Goal: Information Seeking & Learning: Find contact information

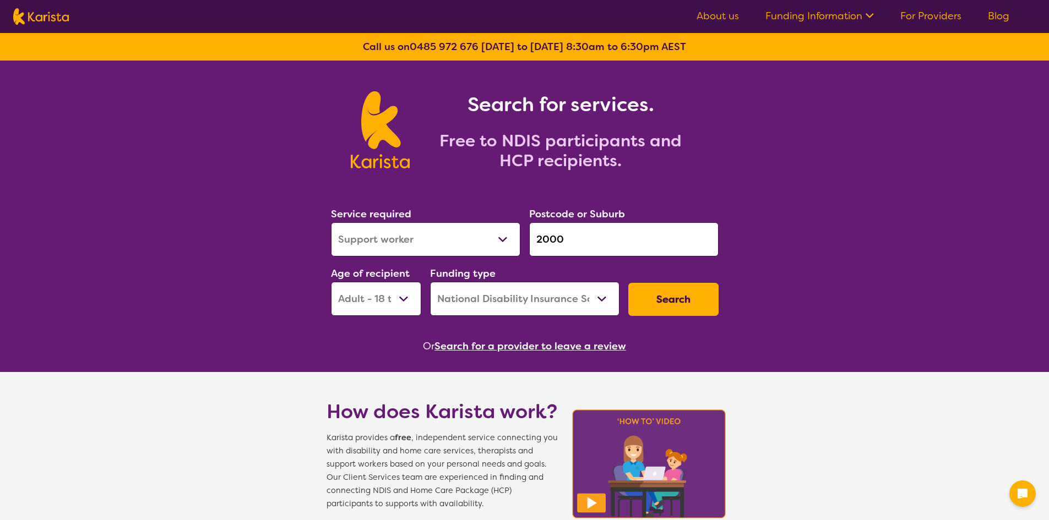
select select "Support worker"
select select "AD"
select select "NDIS"
drag, startPoint x: 600, startPoint y: 243, endPoint x: 419, endPoint y: 229, distance: 181.1
click at [419, 229] on div "Service required Allied Health Assistant Assessment ([MEDICAL_DATA] or [MEDICAL…" at bounding box center [524, 260] width 396 height 119
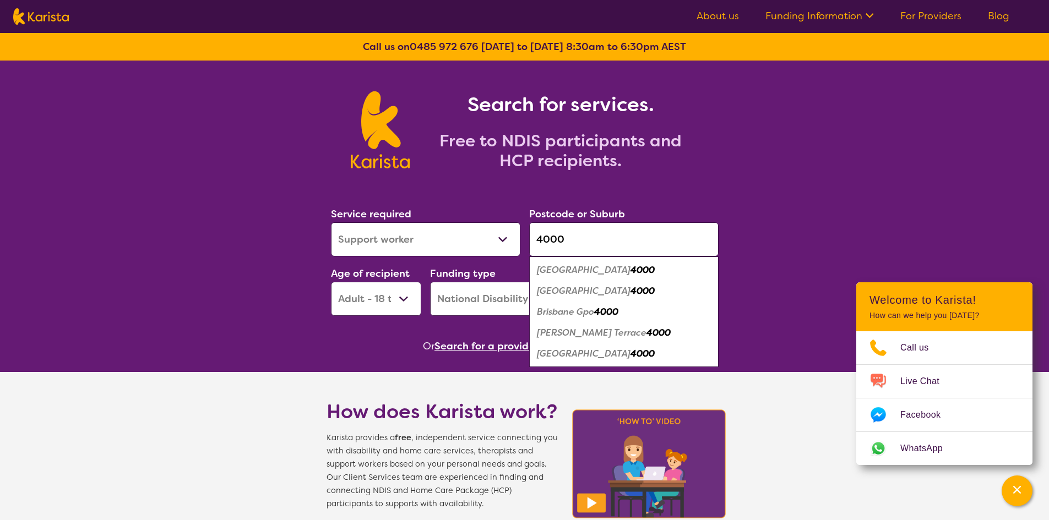
type input "4000"
click at [585, 266] on em "[GEOGRAPHIC_DATA]" at bounding box center [584, 270] width 94 height 12
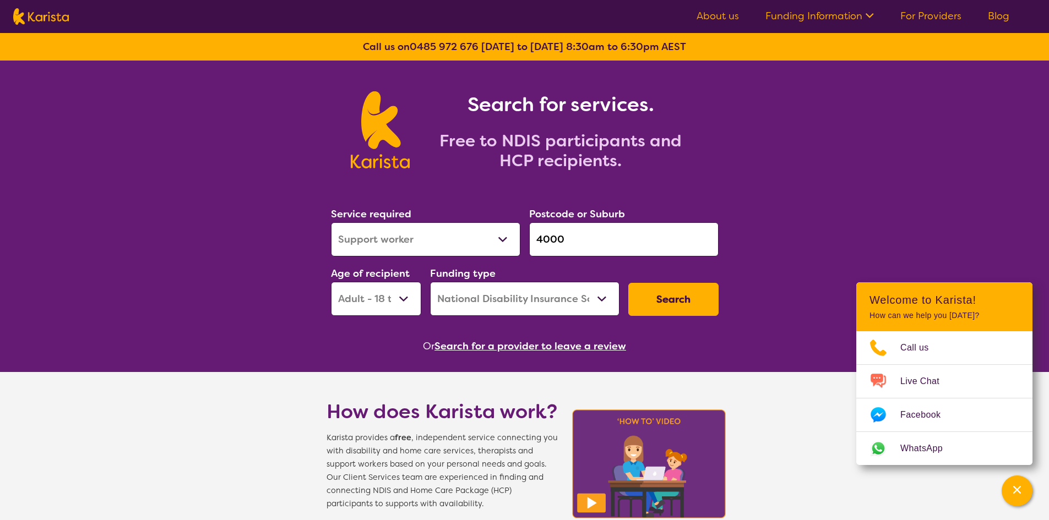
click at [653, 301] on button "Search" at bounding box center [673, 299] width 90 height 33
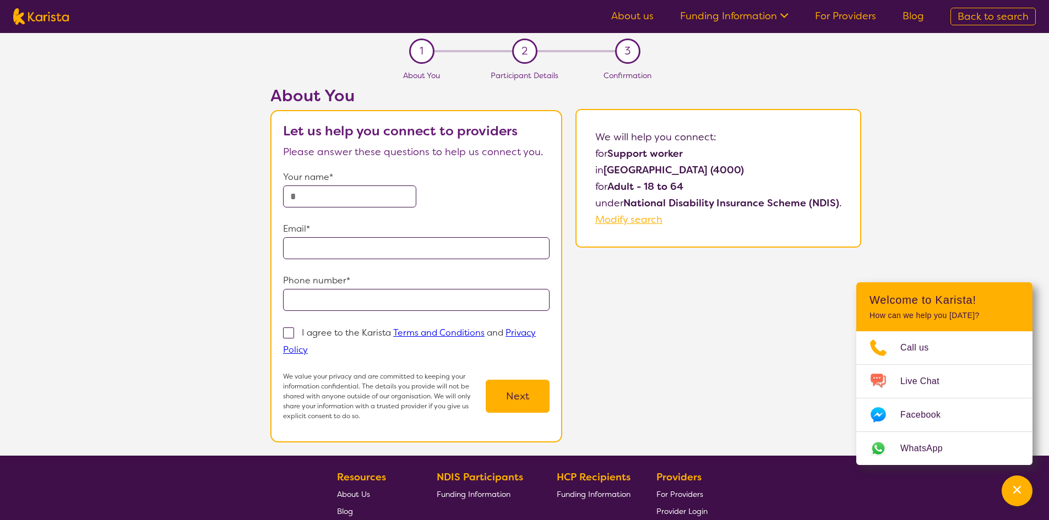
select select "Support worker"
select select "AD"
select select "NDIS"
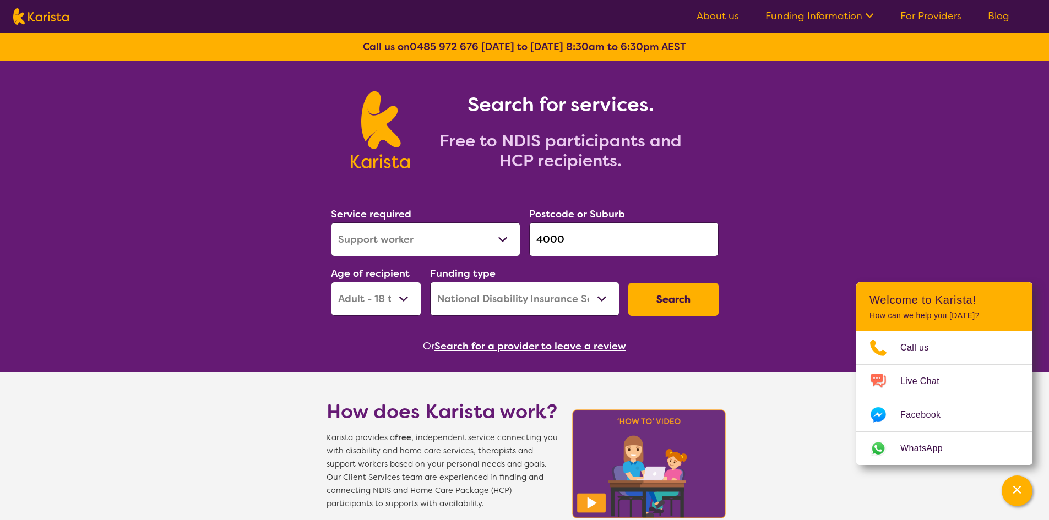
click at [409, 302] on select "Early Childhood - 0 to 9 Child - 10 to 11 Adolescent - 12 to 17 Adult - 18 to 6…" at bounding box center [376, 299] width 90 height 34
select select "AS"
click at [331, 282] on select "Early Childhood - 0 to 9 Child - 10 to 11 Adolescent - 12 to 17 Adult - 18 to 6…" at bounding box center [376, 299] width 90 height 34
drag, startPoint x: 581, startPoint y: 243, endPoint x: 479, endPoint y: 238, distance: 102.0
click at [479, 238] on div "Service required Allied Health Assistant Assessment ([MEDICAL_DATA] or [MEDICAL…" at bounding box center [524, 260] width 396 height 119
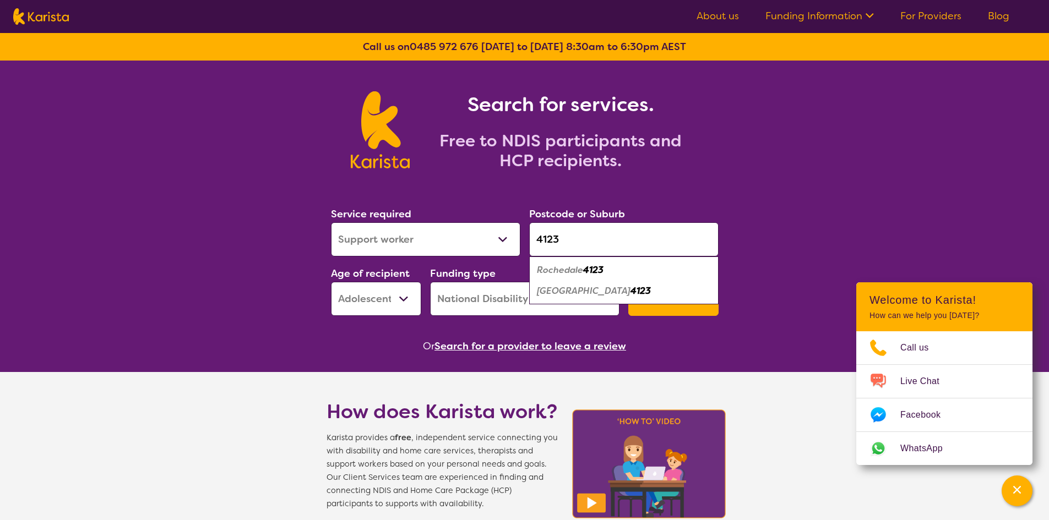
type input "4123"
click at [571, 278] on div "Rochedale 4123" at bounding box center [624, 270] width 178 height 21
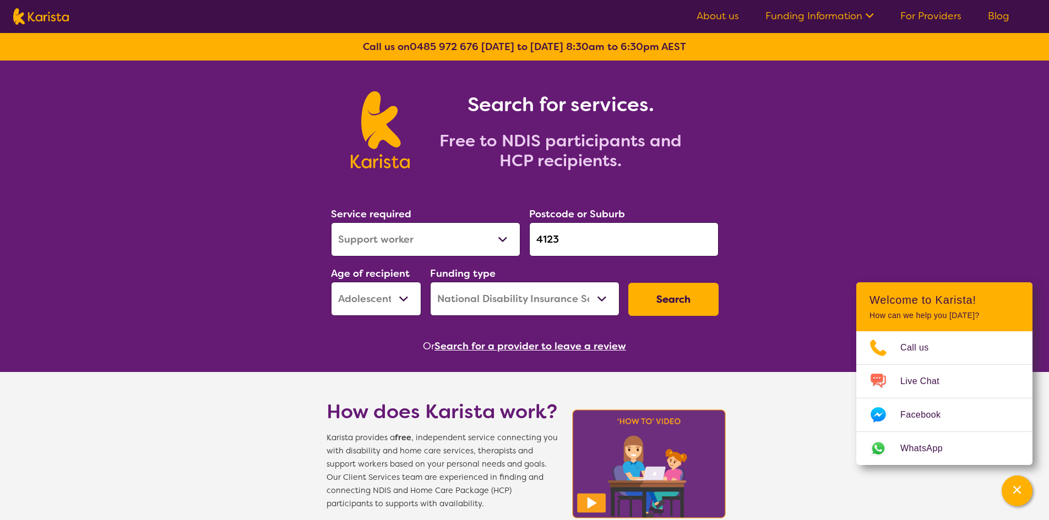
click at [664, 305] on button "Search" at bounding box center [673, 299] width 90 height 33
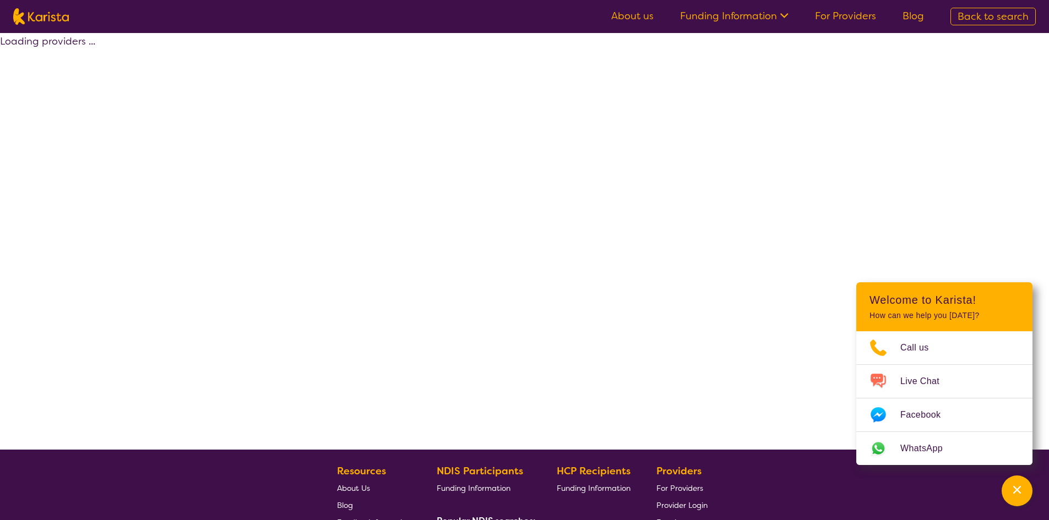
select select "by_score"
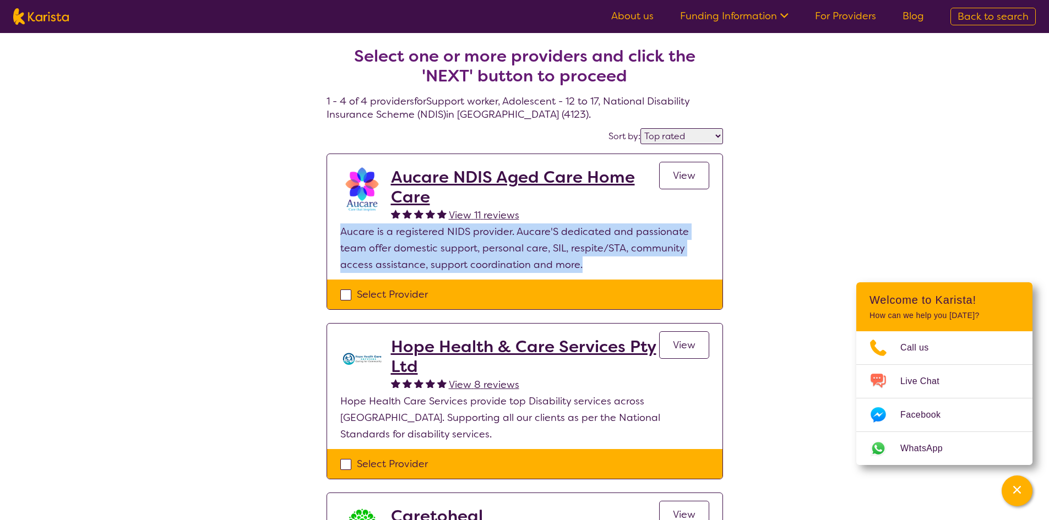
drag, startPoint x: 339, startPoint y: 231, endPoint x: 588, endPoint y: 273, distance: 253.4
click at [588, 273] on section "Aucare NDIS Aged Care Home Care View 11 reviews View Aucare is a registered NID…" at bounding box center [524, 217] width 395 height 126
copy p "Aucare is a registered NIDS provider. Aucare'S dedicated and passionate team of…"
